Goal: Task Accomplishment & Management: Use online tool/utility

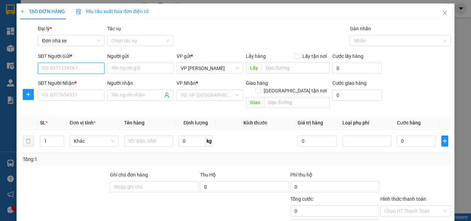
click at [66, 66] on input "SĐT Người Gửi *" at bounding box center [71, 68] width 67 height 11
type input "0983636006"
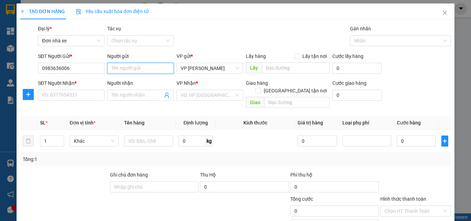
click at [116, 68] on input "Người gửi" at bounding box center [140, 68] width 67 height 11
type input "TRƯỜNG"
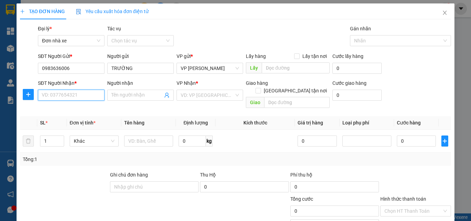
click at [66, 93] on input "SĐT Người Nhận *" at bounding box center [71, 95] width 67 height 11
type input "0978635355"
click at [130, 95] on input "Người nhận" at bounding box center [136, 95] width 51 height 8
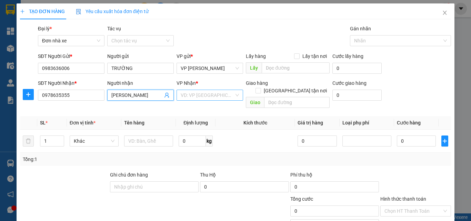
type input "[PERSON_NAME]"
click at [207, 96] on input "search" at bounding box center [207, 95] width 53 height 10
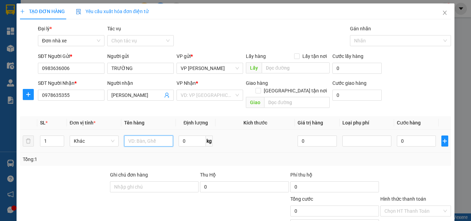
click at [140, 136] on input "text" at bounding box center [148, 141] width 49 height 11
click at [160, 136] on input "HỘP VẬT TƯ Ý TẾ" at bounding box center [148, 141] width 49 height 11
type input "HỘP VẬT TƯ Y TẾ"
click at [201, 91] on input "search" at bounding box center [207, 95] width 53 height 10
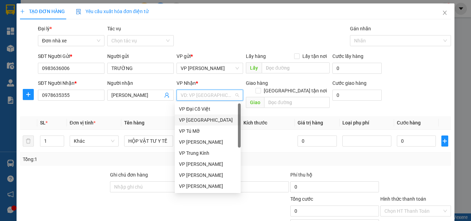
click at [205, 118] on div "VP [GEOGRAPHIC_DATA]" at bounding box center [208, 120] width 58 height 8
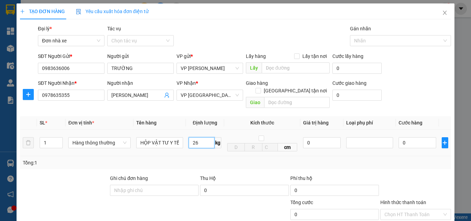
type input "26"
type input "60.000"
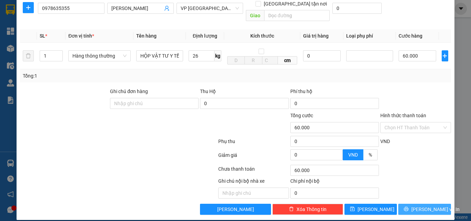
click at [423, 206] on span "[PERSON_NAME] và In" at bounding box center [435, 210] width 48 height 8
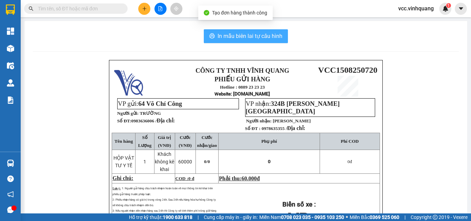
click at [256, 35] on span "In mẫu biên lai tự cấu hình" at bounding box center [250, 36] width 65 height 9
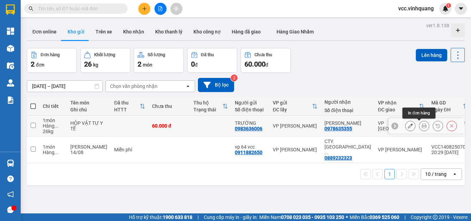
click at [422, 126] on icon at bounding box center [424, 125] width 5 height 5
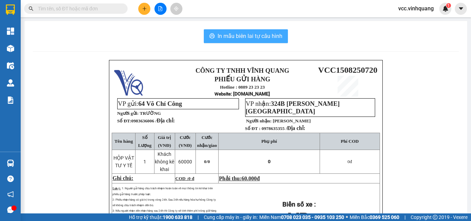
click at [249, 37] on span "In mẫu biên lai tự cấu hình" at bounding box center [250, 36] width 65 height 9
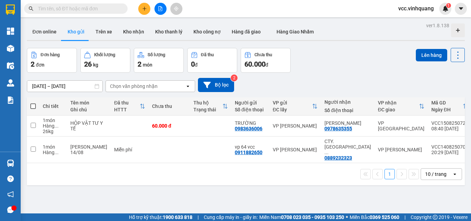
click at [35, 104] on span at bounding box center [33, 106] width 6 height 6
click at [33, 103] on input "checkbox" at bounding box center [33, 103] width 0 height 0
checkbox input "true"
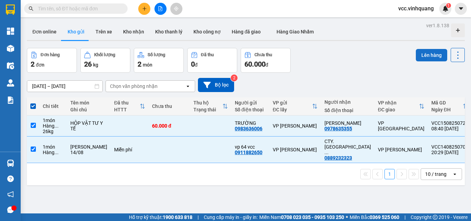
click at [428, 52] on button "Lên hàng" at bounding box center [431, 55] width 31 height 12
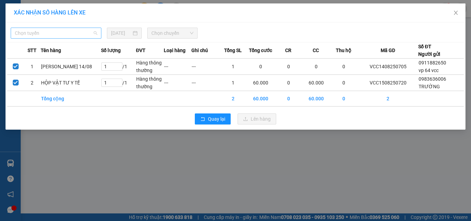
click at [30, 32] on span "Chọn tuyến" at bounding box center [56, 33] width 82 height 10
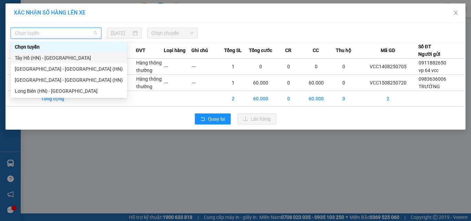
click at [34, 57] on div "Tây Hồ (HN) - [GEOGRAPHIC_DATA]" at bounding box center [69, 58] width 108 height 8
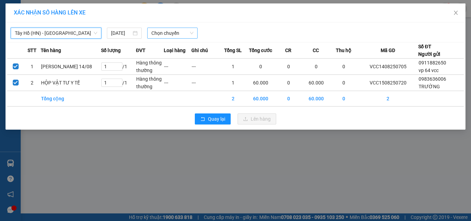
click at [165, 34] on span "Chọn chuyến" at bounding box center [172, 33] width 42 height 10
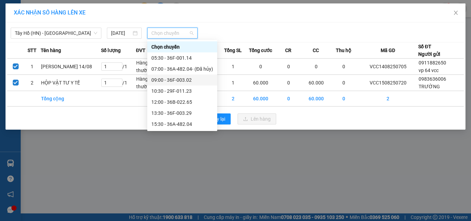
click at [188, 79] on div "09:00 - 36F-003.02" at bounding box center [182, 80] width 62 height 8
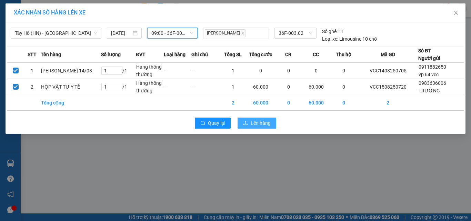
click at [262, 123] on span "Lên hàng" at bounding box center [261, 123] width 20 height 8
